Goal: Task Accomplishment & Management: Complete application form

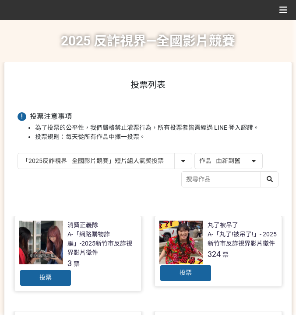
select select "13146"
click at [210, 159] on select "作品 - 由新到舊 作品 - 由舊到新 票數 - 由多到少 票數 - 由少到多" at bounding box center [228, 161] width 67 height 15
select select "vote"
click at [195, 154] on select "作品 - 由新到舊 作品 - 由舊到新 票數 - 由多到少 票數 - 由少到多" at bounding box center [228, 161] width 67 height 15
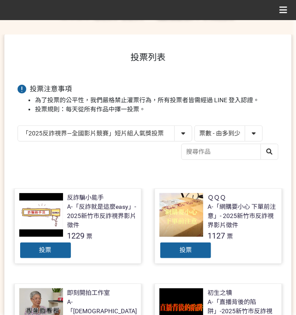
scroll to position [58, 0]
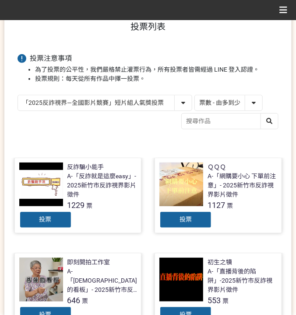
click at [48, 219] on span "投票" at bounding box center [45, 219] width 12 height 7
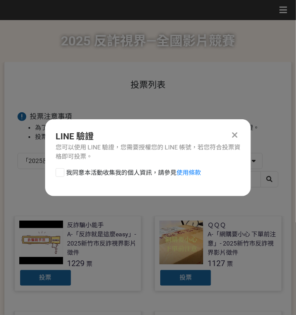
scroll to position [0, 0]
click at [77, 175] on span "我同意本活動收集我的個人資訊，請參見 使用條款" at bounding box center [133, 172] width 135 height 9
click at [62, 175] on input "我同意本活動收集我的個人資訊，請參見 使用條款" at bounding box center [59, 173] width 6 height 6
checkbox input "false"
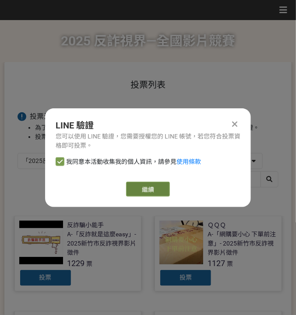
click at [155, 193] on link "繼續" at bounding box center [148, 189] width 44 height 15
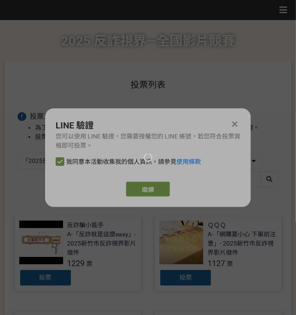
click at [151, 190] on div at bounding box center [148, 157] width 296 height 315
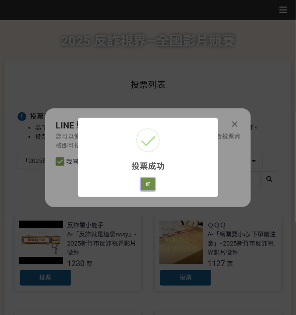
click at [150, 188] on button "好" at bounding box center [148, 184] width 14 height 12
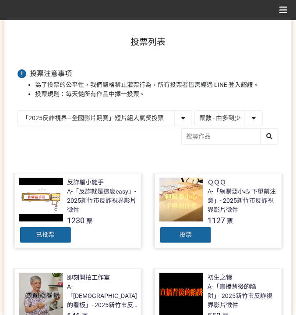
scroll to position [56, 0]
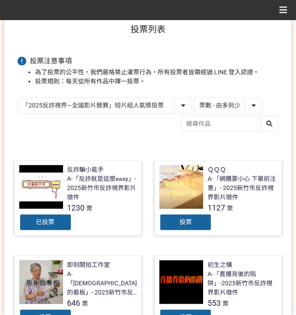
click at [105, 110] on select "「2025反詐視界—全國影片競賽」短影音組人氣獎投票 「2025反詐視界—全國影片競賽」短片組人氣獎投票" at bounding box center [105, 105] width 174 height 15
select select "13147"
click at [18, 98] on select "「2025反詐視界—全國影片競賽」短影音組人氣獎投票 「2025反詐視界—全國影片競賽」短片組人氣獎投票" at bounding box center [105, 105] width 174 height 15
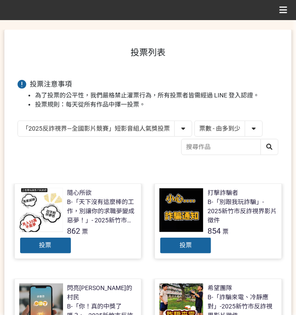
scroll to position [87, 0]
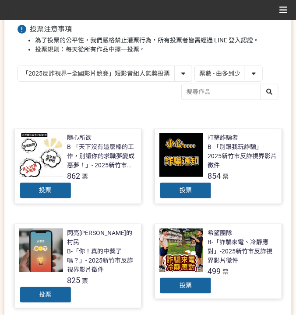
click at [170, 196] on div "投票" at bounding box center [185, 190] width 52 height 17
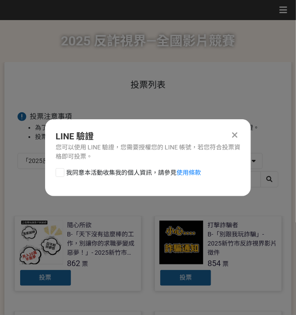
click at [113, 176] on span "我同意本活動收集我的個人資訊，請參見 使用條款" at bounding box center [133, 172] width 135 height 9
click at [62, 175] on input "我同意本活動收集我的個人資訊，請參見 使用條款" at bounding box center [59, 173] width 6 height 6
checkbox input "false"
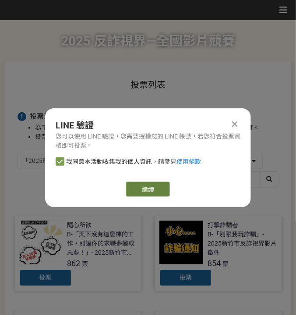
click at [132, 190] on link "繼續" at bounding box center [148, 189] width 44 height 15
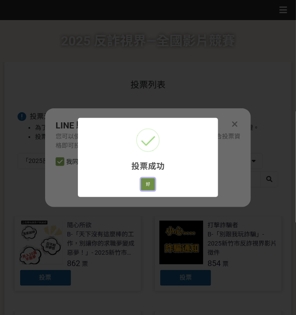
click at [148, 184] on button "好" at bounding box center [148, 184] width 14 height 12
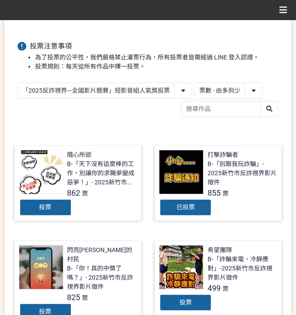
scroll to position [79, 0]
